Goal: Information Seeking & Learning: Understand process/instructions

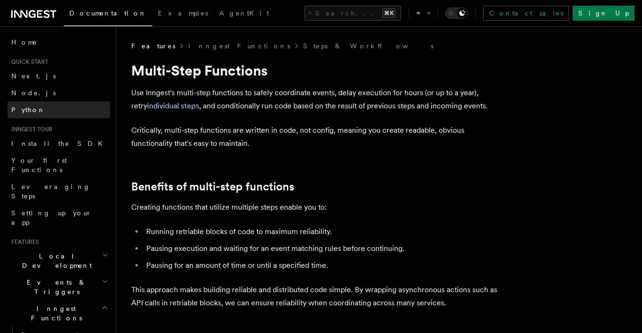
click at [34, 108] on link "Python" at bounding box center [59, 109] width 103 height 17
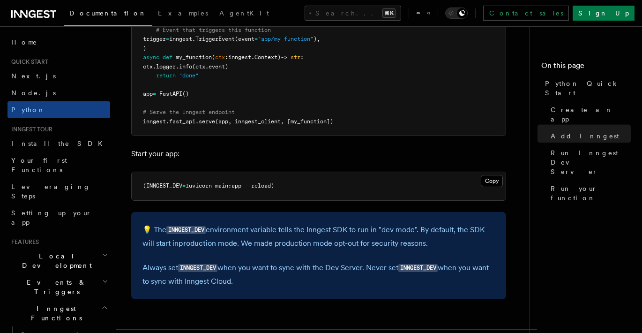
scroll to position [776, 0]
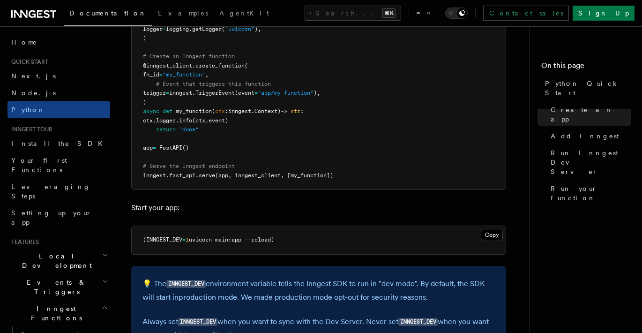
click at [34, 20] on div "Documentation Examples AgentKit Search... ⌘K Contact sales Sign Up" at bounding box center [321, 13] width 642 height 26
click at [34, 16] on icon at bounding box center [32, 14] width 7 height 8
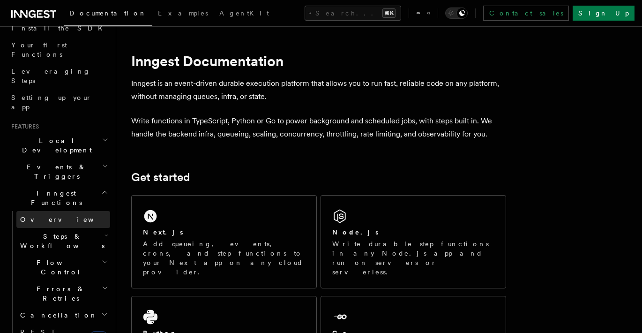
scroll to position [117, 0]
click at [99, 226] on h2 "Steps & Workflows" at bounding box center [63, 239] width 94 height 26
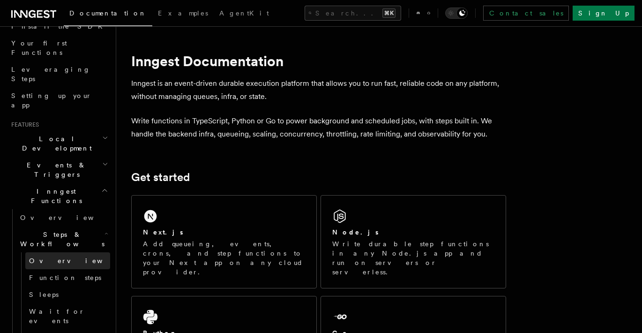
click at [78, 252] on link "Overview" at bounding box center [67, 260] width 85 height 17
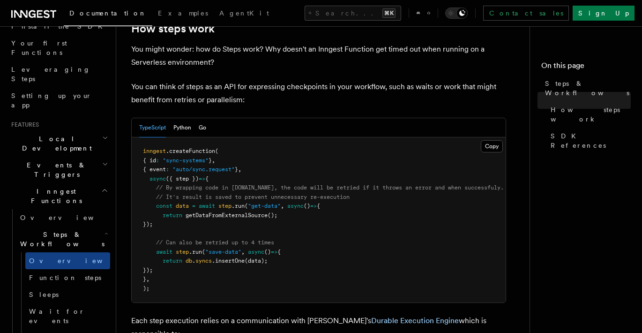
scroll to position [389, 0]
click at [181, 118] on button "Python" at bounding box center [182, 127] width 18 height 19
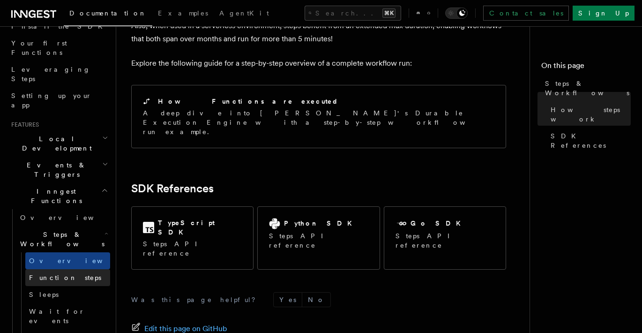
scroll to position [961, 0]
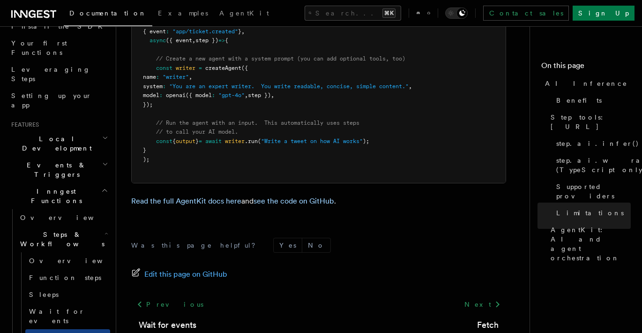
scroll to position [2984, 0]
click at [335, 268] on div "Edit this page on GitHub" at bounding box center [318, 274] width 375 height 13
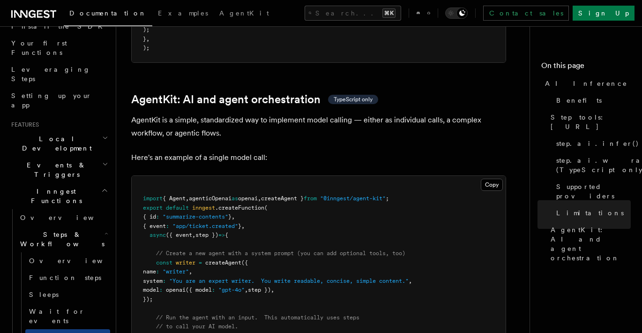
scroll to position [2697, 0]
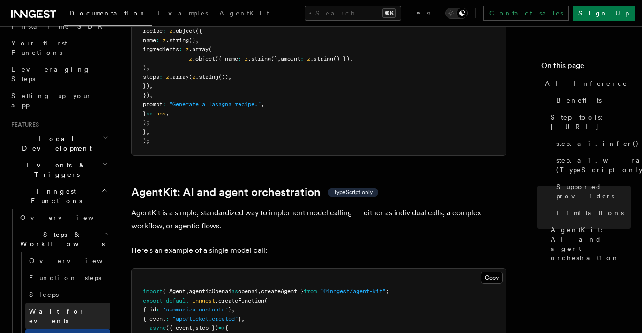
click at [79, 303] on link "Wait for events" at bounding box center [67, 316] width 85 height 26
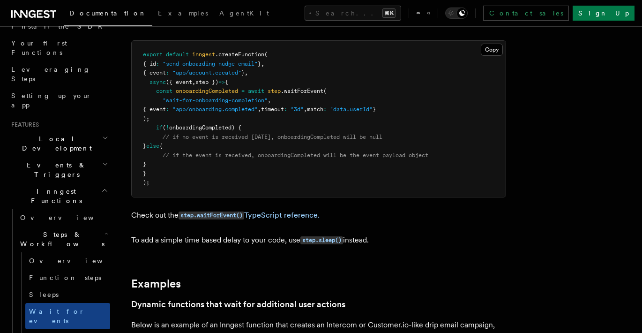
scroll to position [152, 0]
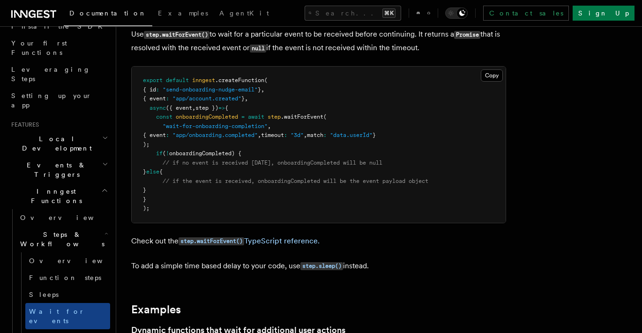
click at [228, 143] on pre "export default inngest .createFunction ( { id : "send-onboarding-nudge-email" }…" at bounding box center [319, 145] width 374 height 156
click at [221, 153] on span "onboardingCompleted) {" at bounding box center [205, 153] width 72 height 7
click at [254, 155] on pre "export default inngest .createFunction ( { id : "send-onboarding-nudge-email" }…" at bounding box center [319, 145] width 374 height 156
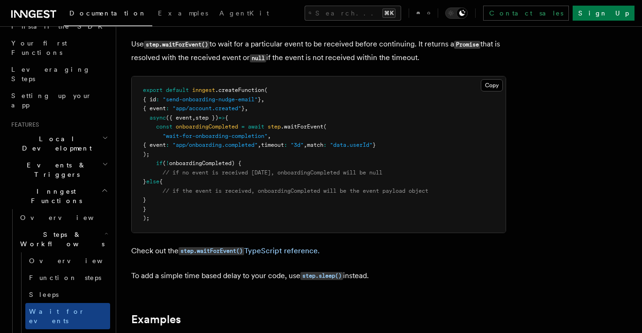
scroll to position [143, 0]
click at [260, 169] on span "// if no event is received within 3 days, onboardingCompleted will be null" at bounding box center [273, 172] width 220 height 7
click at [275, 169] on span "// if no event is received within 3 days, onboardingCompleted will be null" at bounding box center [273, 172] width 220 height 7
click at [287, 169] on span "// if no event is received within 3 days, onboardingCompleted will be null" at bounding box center [273, 172] width 220 height 7
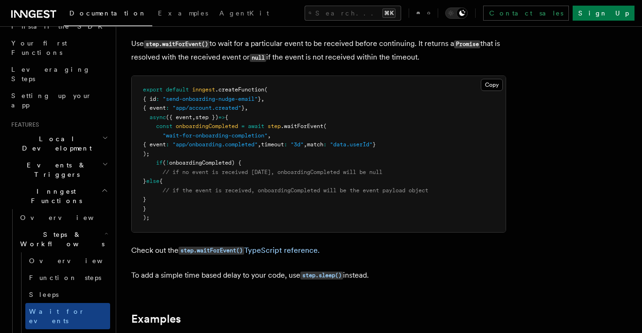
click at [287, 169] on span "// if no event is received within 3 days, onboardingCompleted will be null" at bounding box center [273, 172] width 220 height 7
click at [305, 169] on span "// if no event is received within 3 days, onboardingCompleted will be null" at bounding box center [273, 172] width 220 height 7
click at [331, 170] on span "// if no event is received within 3 days, onboardingCompleted will be null" at bounding box center [273, 172] width 220 height 7
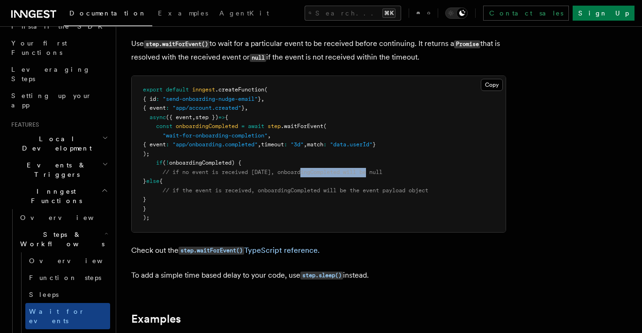
click at [375, 170] on span "// if no event is received within 3 days, onboardingCompleted will be null" at bounding box center [273, 172] width 220 height 7
click at [357, 170] on span "// if no event is received within 3 days, onboardingCompleted will be null" at bounding box center [273, 172] width 220 height 7
click at [338, 170] on span "// if no event is received within 3 days, onboardingCompleted will be null" at bounding box center [273, 172] width 220 height 7
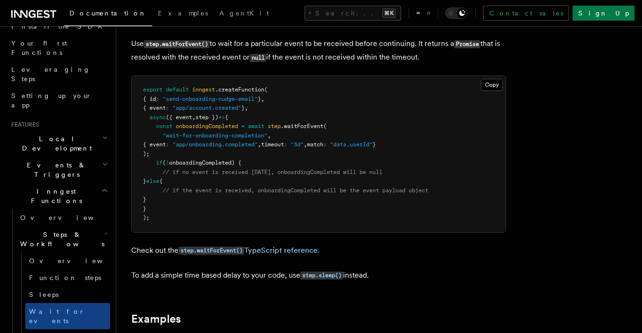
click at [338, 170] on span "// if no event is received within 3 days, onboardingCompleted will be null" at bounding box center [273, 172] width 220 height 7
click at [330, 170] on span "// if no event is received within 3 days, onboardingCompleted will be null" at bounding box center [273, 172] width 220 height 7
click at [275, 165] on pre "export default inngest .createFunction ( { id : "send-onboarding-nudge-email" }…" at bounding box center [319, 154] width 374 height 156
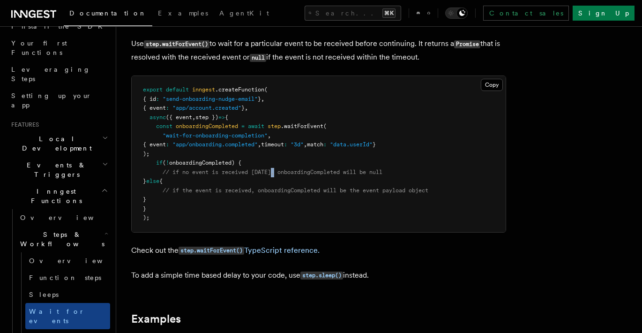
click at [263, 169] on span "// if no event is received within 3 days, onboardingCompleted will be null" at bounding box center [273, 172] width 220 height 7
click at [232, 176] on pre "export default inngest .createFunction ( { id : "send-onboarding-nudge-email" }…" at bounding box center [319, 154] width 374 height 156
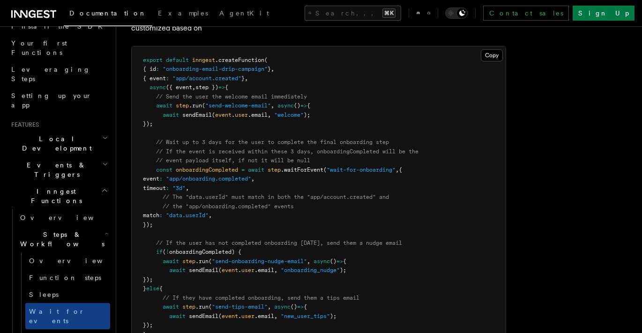
scroll to position [490, 0]
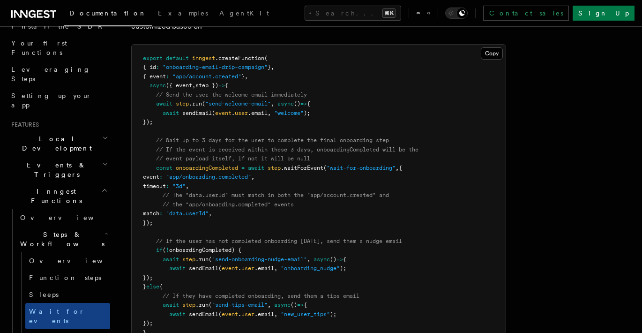
click at [224, 165] on pre "export default inngest .createFunction ( { id : "onboarding-email-drip-campaign…" at bounding box center [319, 205] width 374 height 321
click at [216, 165] on span "onboardingCompleted" at bounding box center [207, 168] width 62 height 7
click at [222, 183] on pre "export default inngest .createFunction ( { id : "onboarding-email-drip-campaign…" at bounding box center [319, 205] width 374 height 321
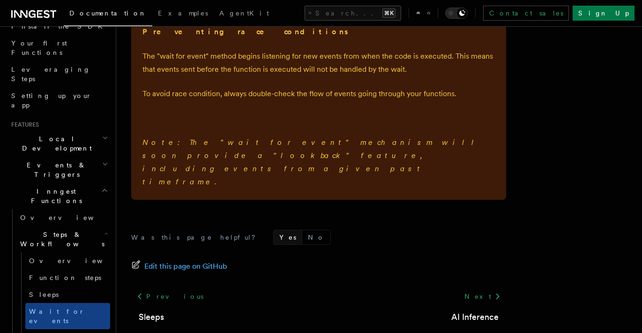
scroll to position [1478, 0]
